Goal: Check status: Check status

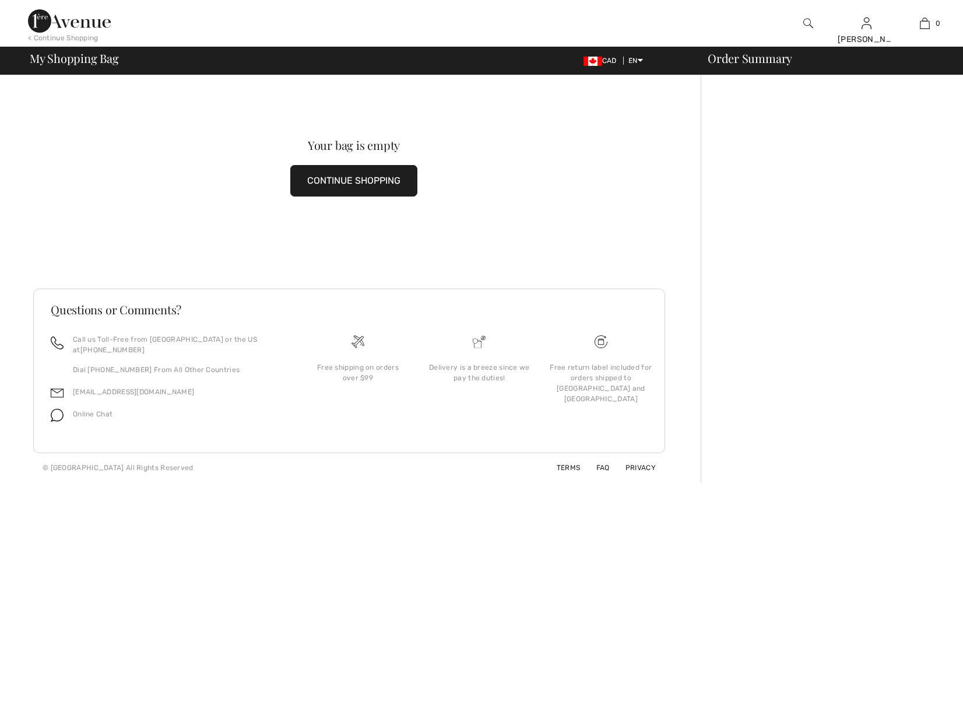
checkbox input "true"
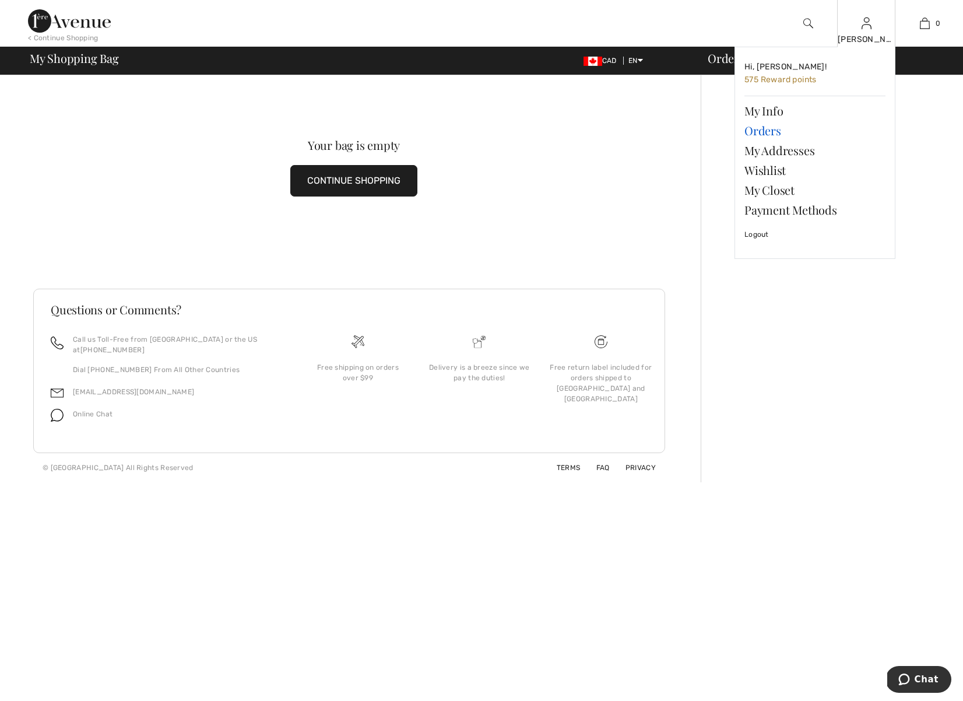
click at [772, 129] on link "Orders" at bounding box center [815, 131] width 141 height 20
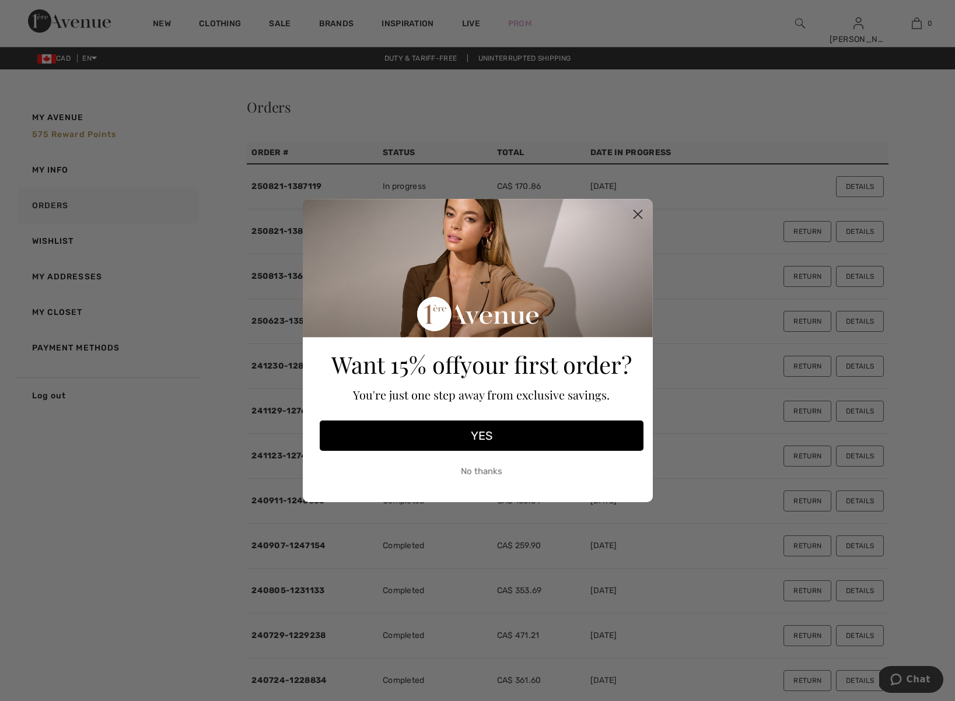
click at [493, 472] on button "No thanks" at bounding box center [482, 471] width 324 height 29
